Goal: Book appointment/travel/reservation

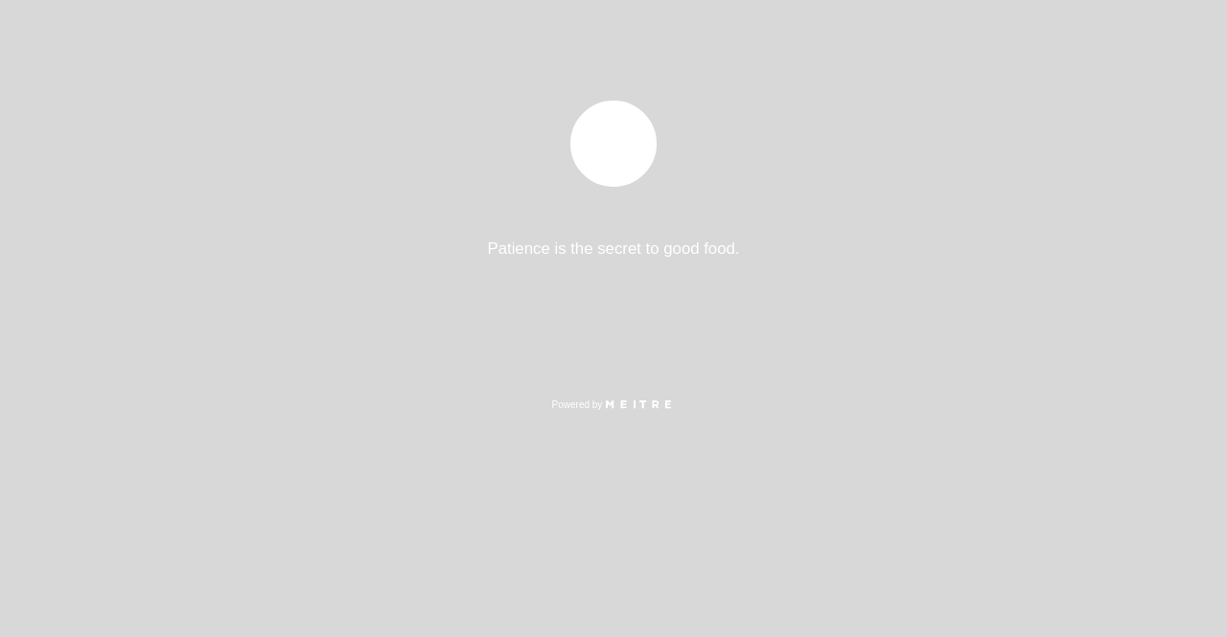
select select "es"
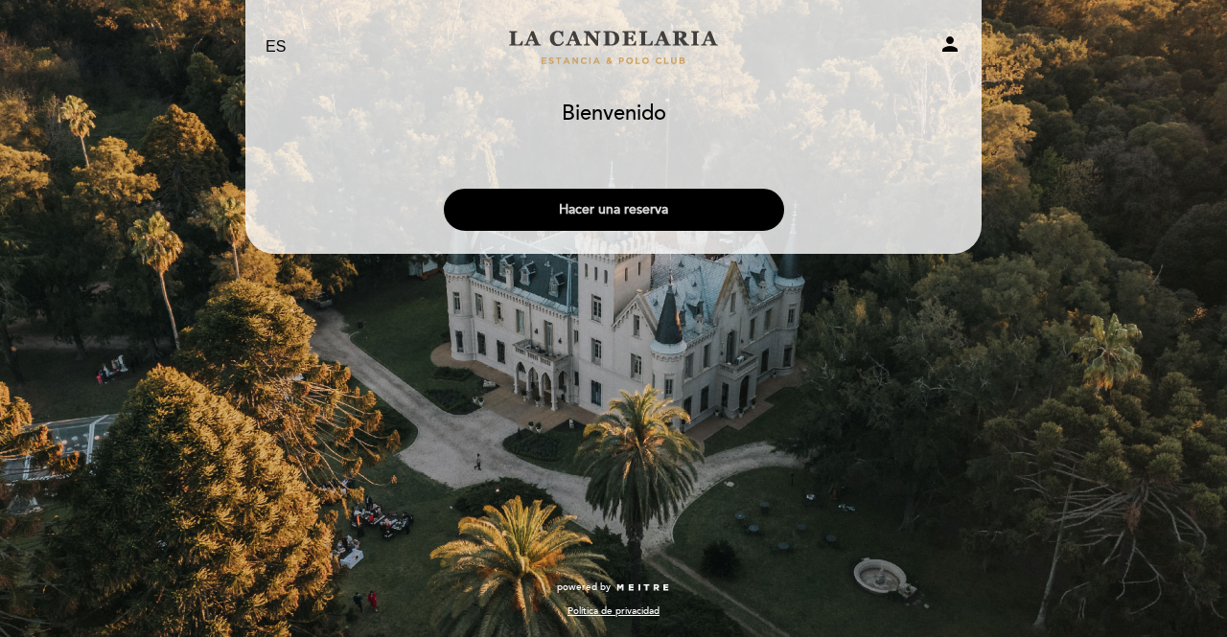
click at [690, 213] on button "Hacer una reserva" at bounding box center [614, 210] width 340 height 42
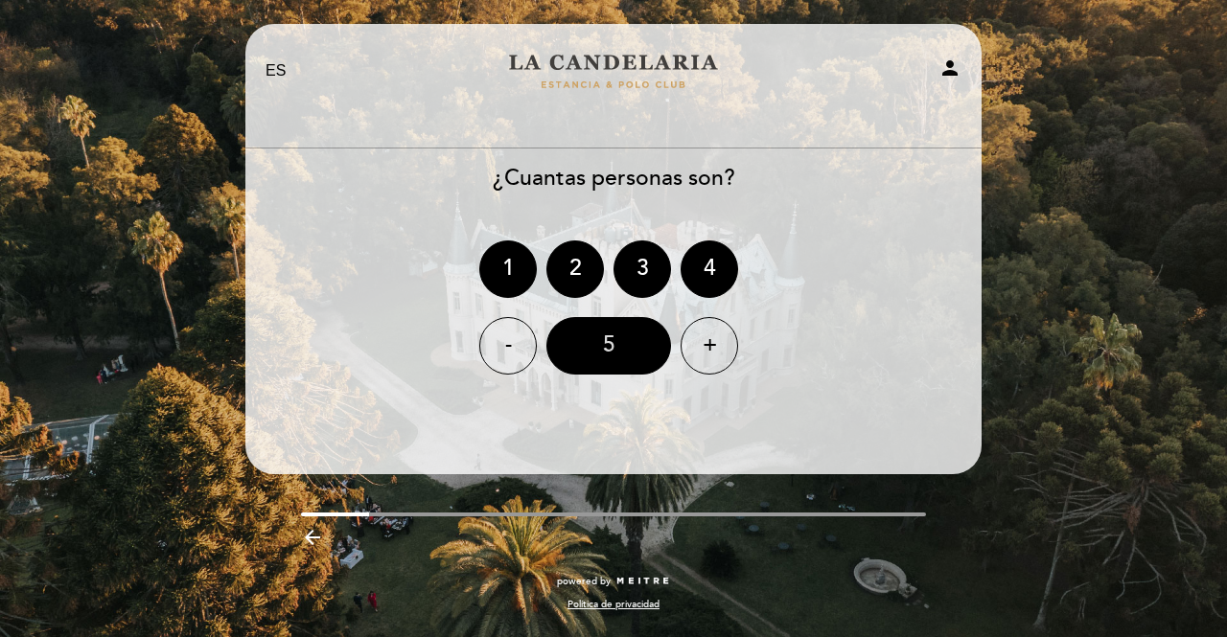
click at [604, 354] on div "5" at bounding box center [608, 345] width 125 height 57
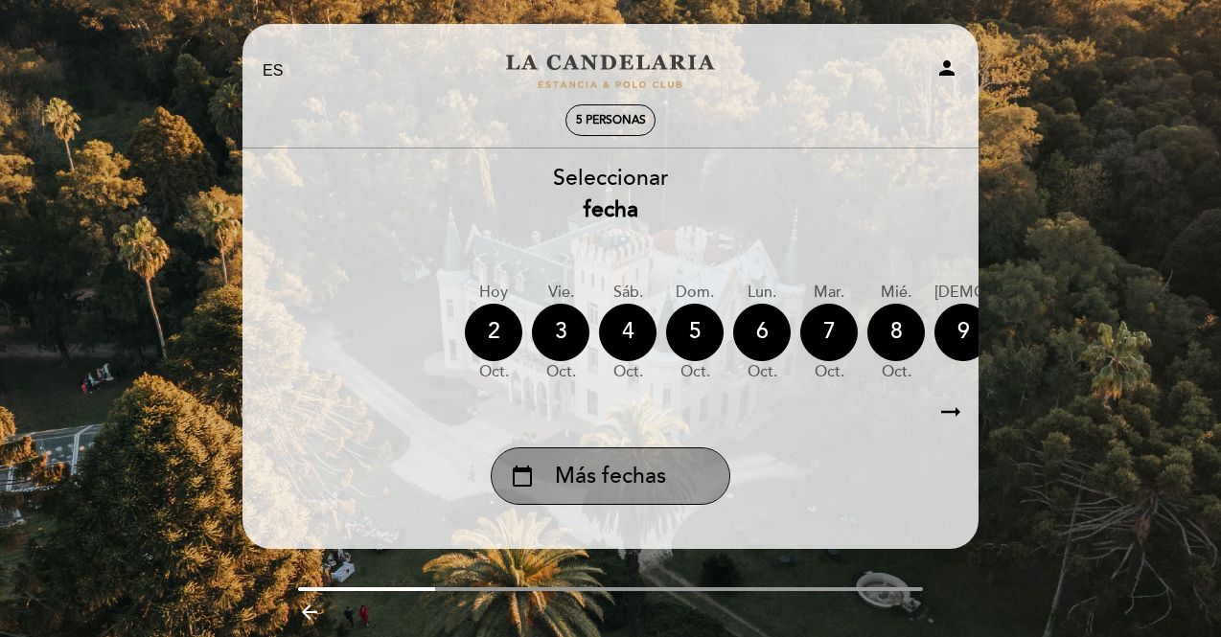
click at [621, 488] on span "Más fechas" at bounding box center [610, 477] width 111 height 32
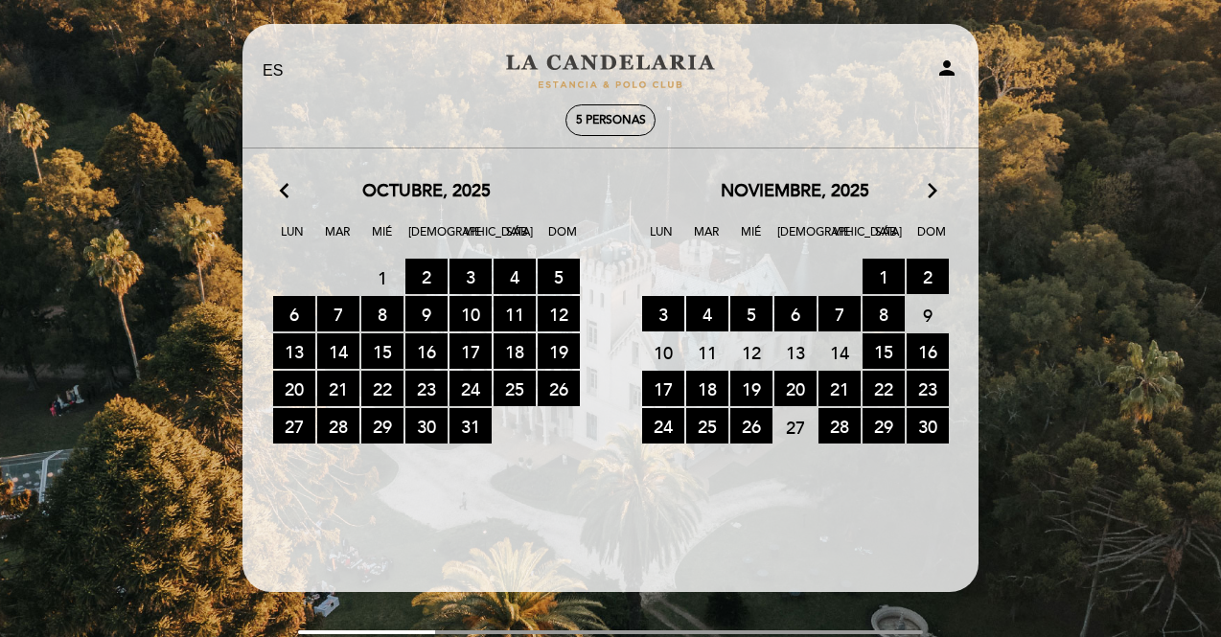
click at [931, 189] on icon "arrow_forward_ios" at bounding box center [932, 191] width 17 height 25
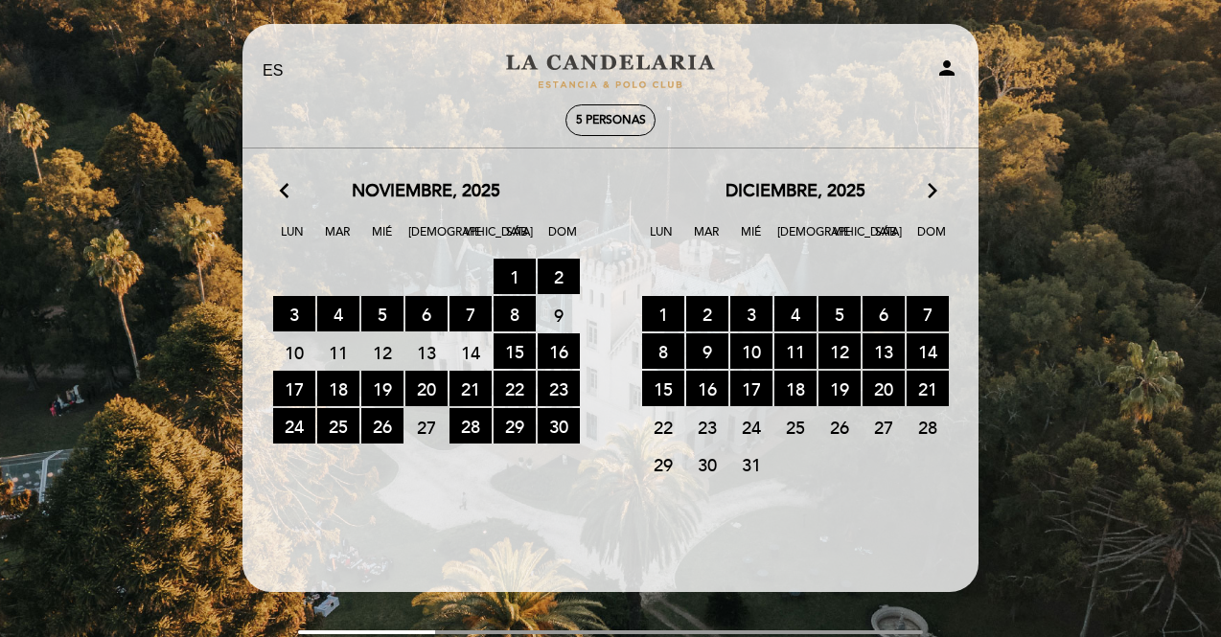
click at [931, 189] on icon "arrow_forward_ios" at bounding box center [932, 191] width 17 height 25
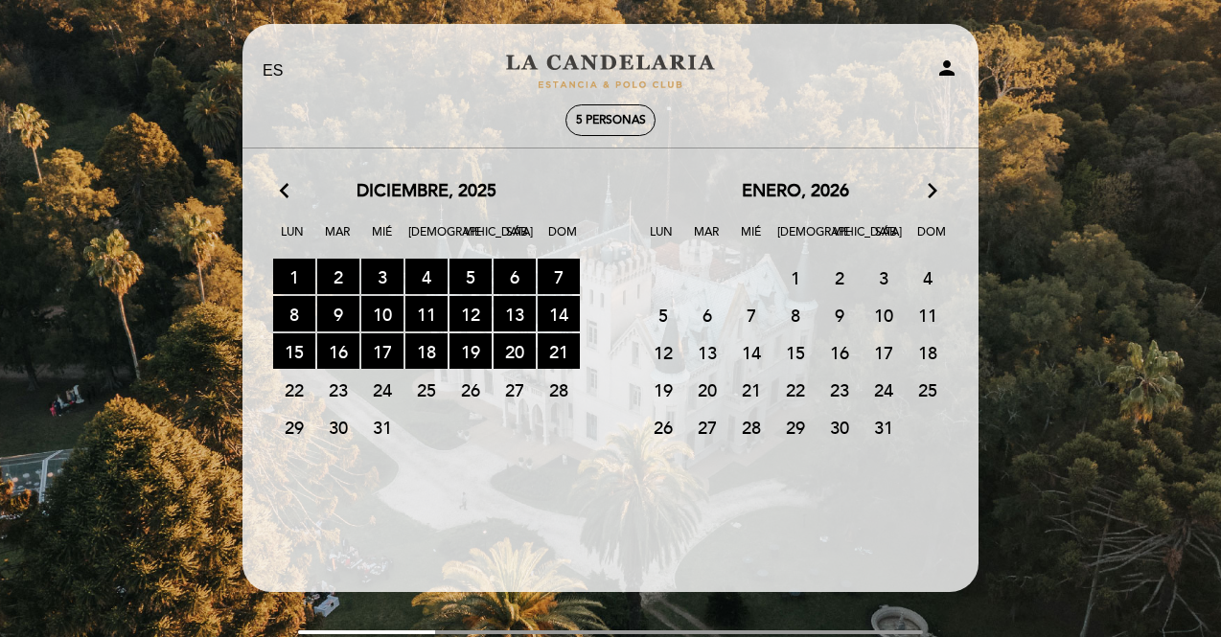
click at [836, 348] on span "16" at bounding box center [839, 351] width 42 height 35
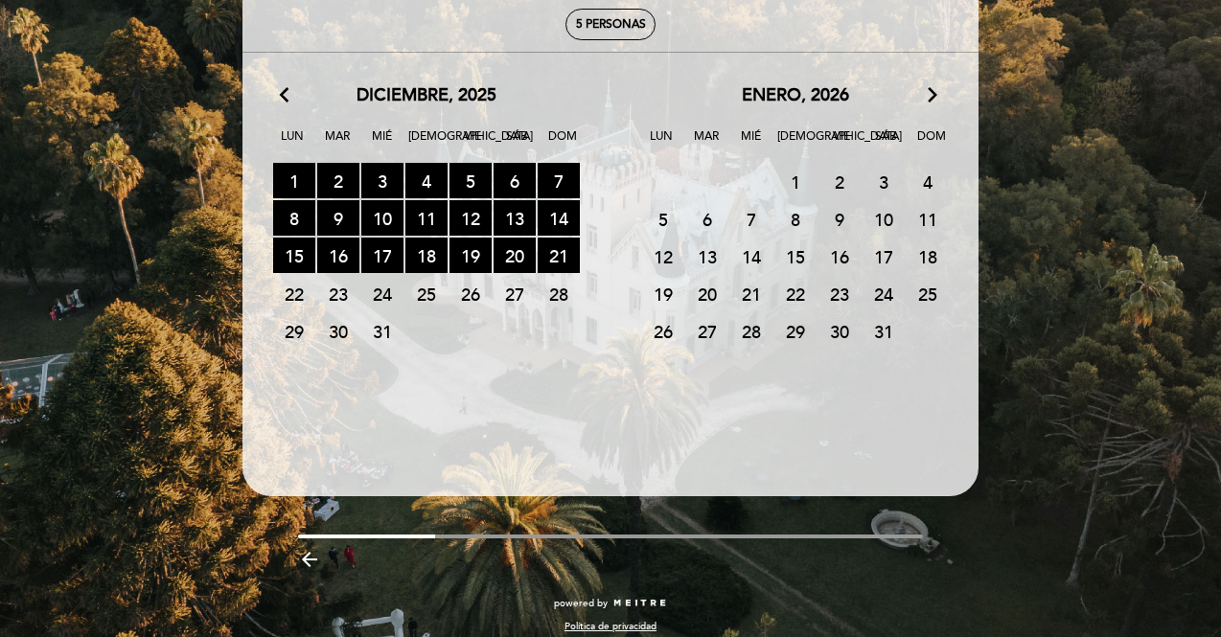
click at [309, 553] on icon "arrow_backward" at bounding box center [309, 559] width 23 height 23
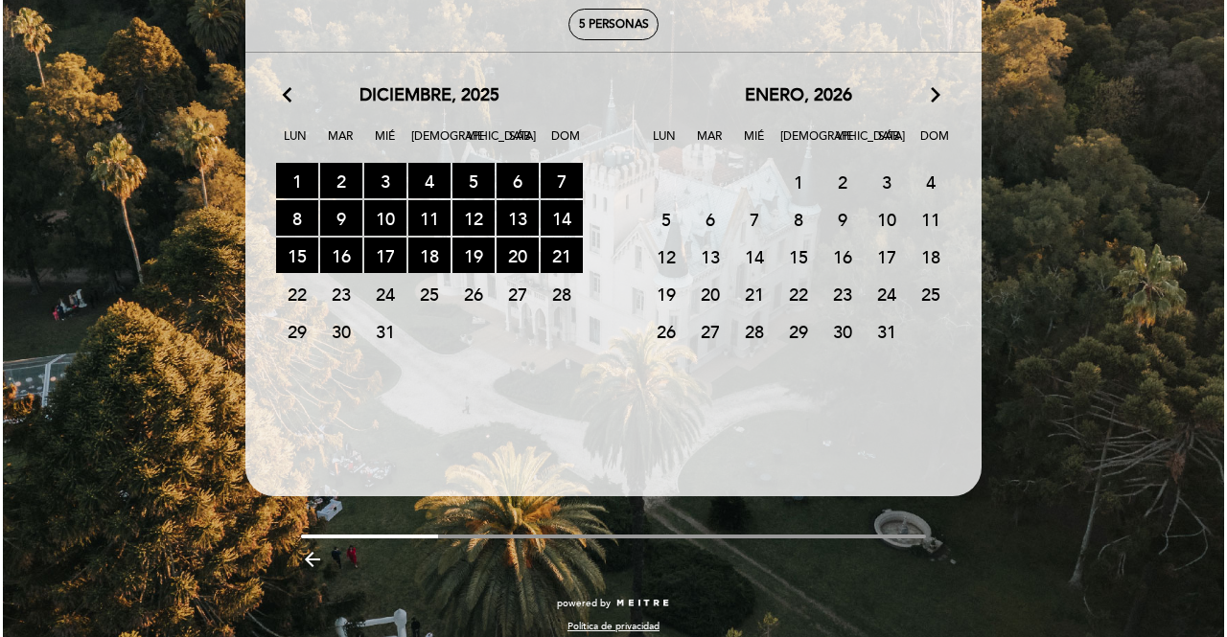
scroll to position [0, 0]
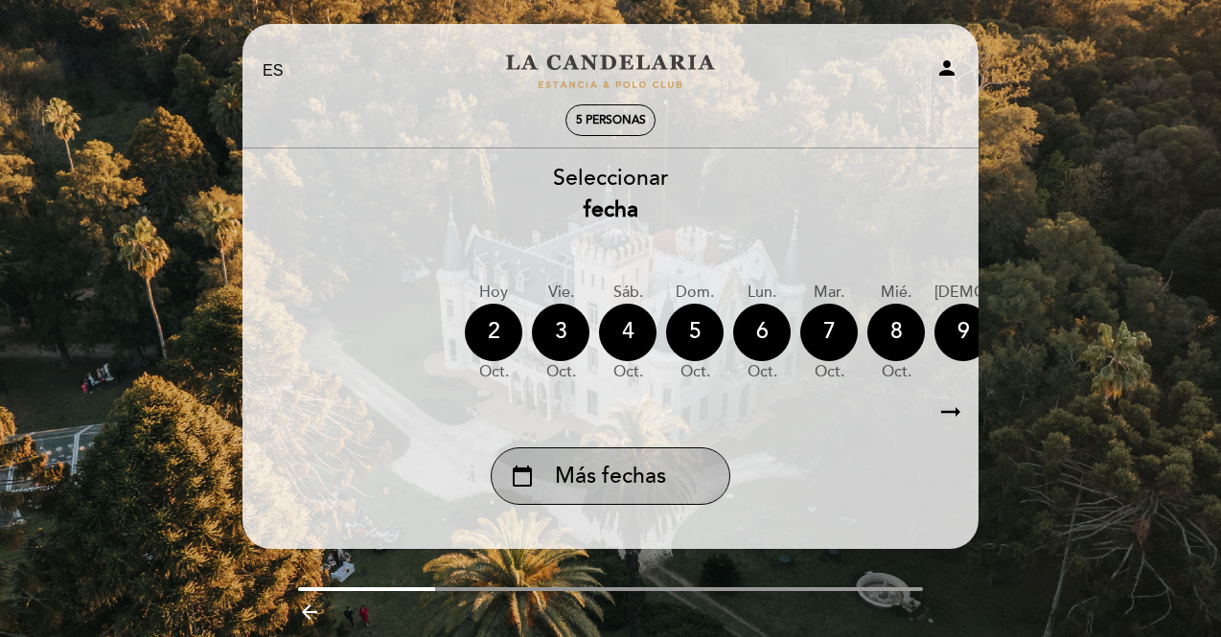
click at [625, 476] on span "Más fechas" at bounding box center [610, 477] width 111 height 32
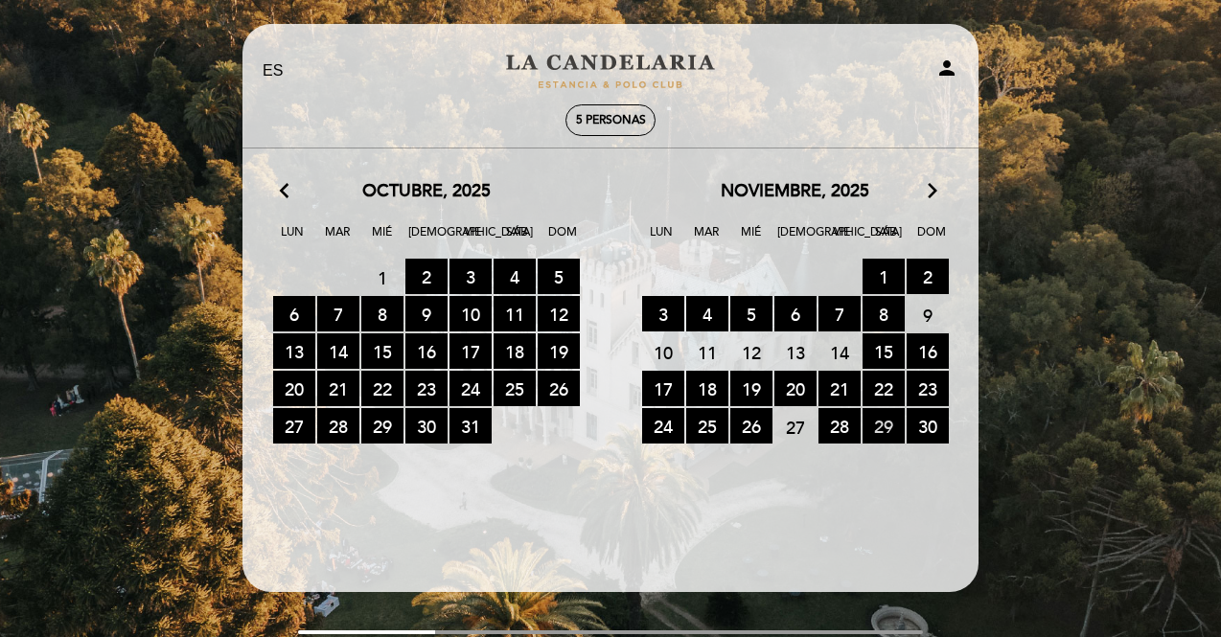
click at [874, 424] on span "29 RESERVAS DISPONIBLES" at bounding box center [883, 425] width 42 height 35
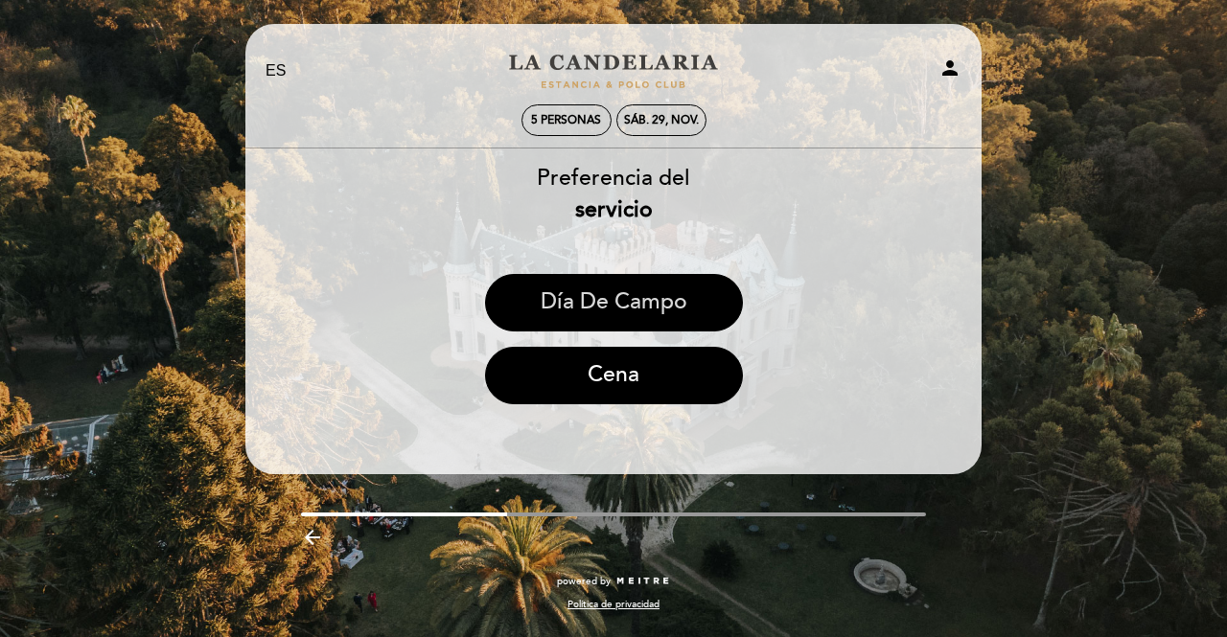
click at [698, 316] on button "Día de Campo" at bounding box center [614, 302] width 258 height 57
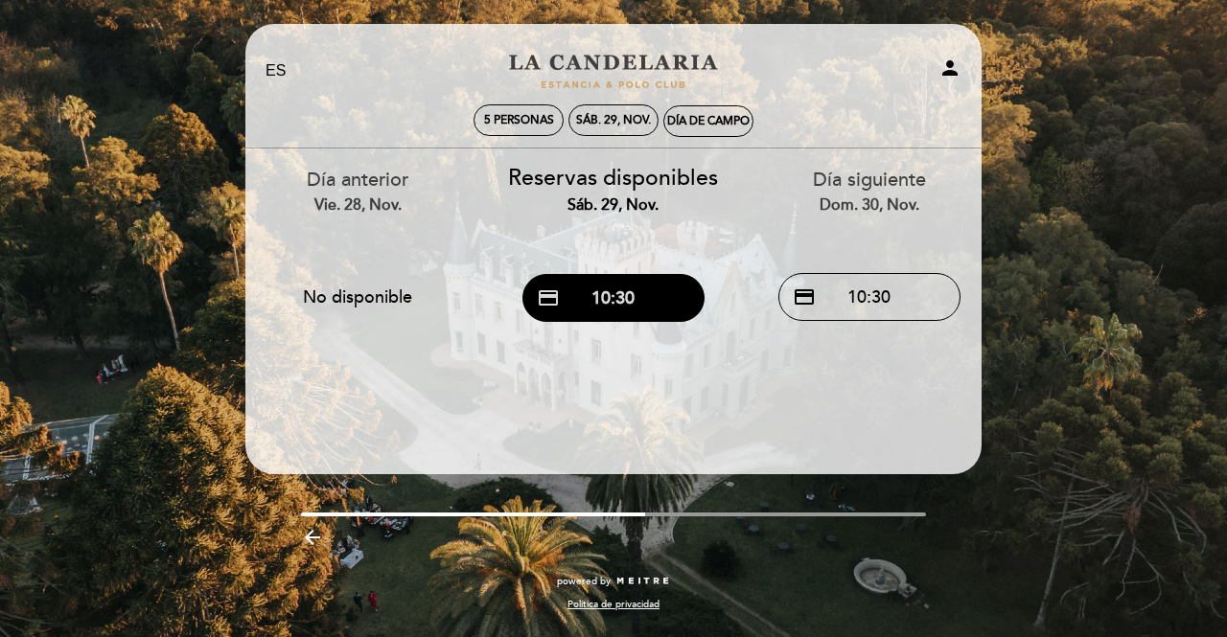
click at [678, 296] on button "credit_card 10:30" at bounding box center [613, 298] width 182 height 48
